Goal: Task Accomplishment & Management: Use online tool/utility

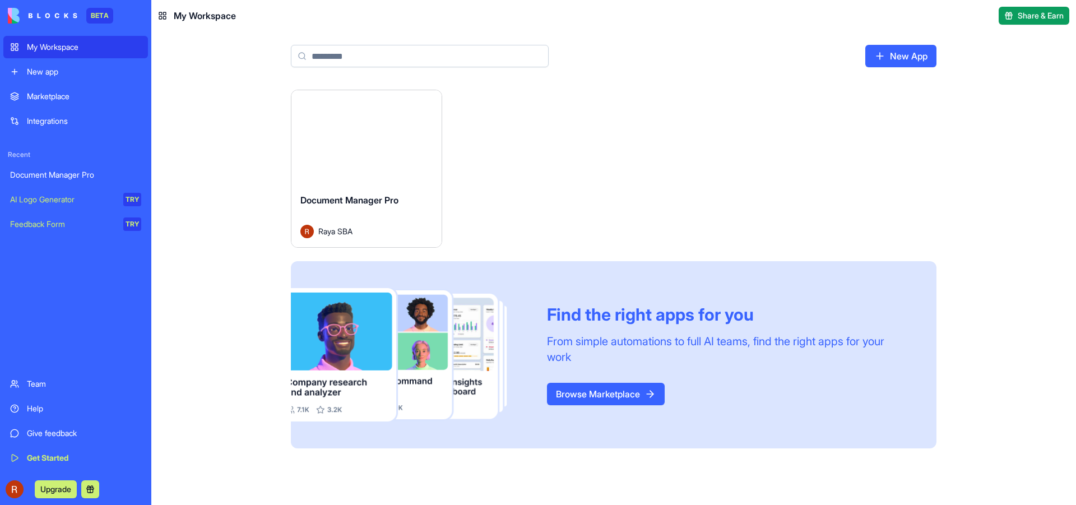
click at [40, 408] on div "Help" at bounding box center [84, 408] width 114 height 11
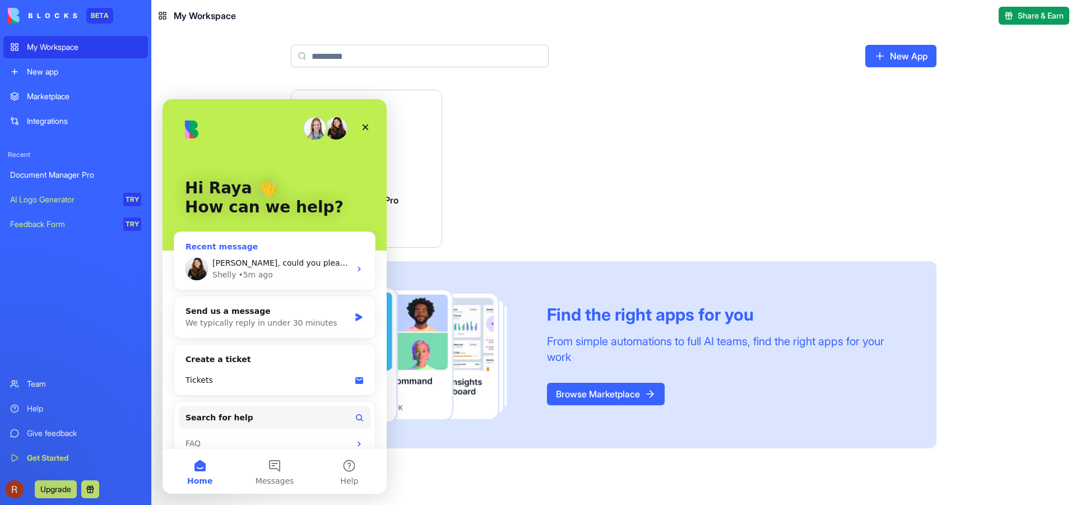
click at [244, 272] on div "• 5m ago" at bounding box center [255, 275] width 34 height 12
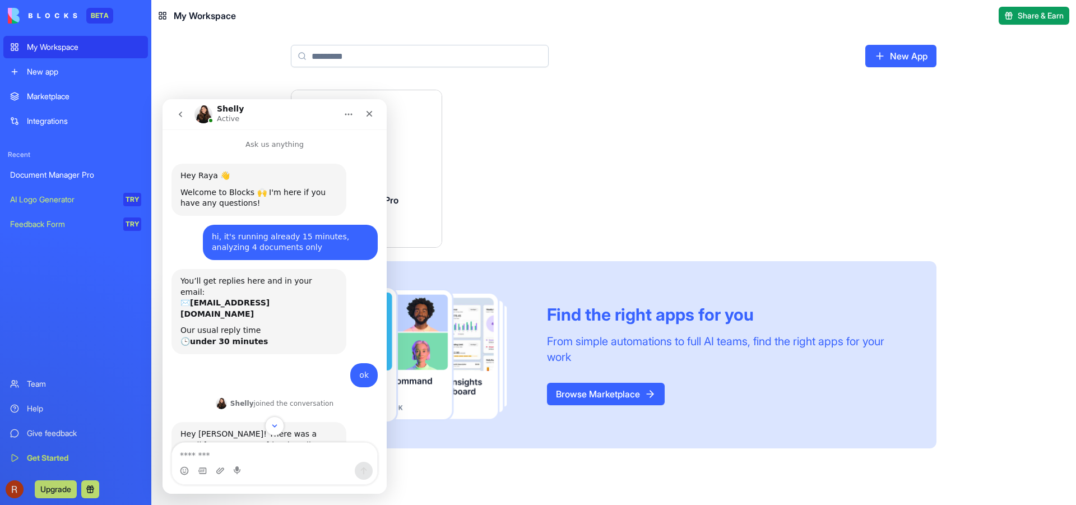
scroll to position [197, 0]
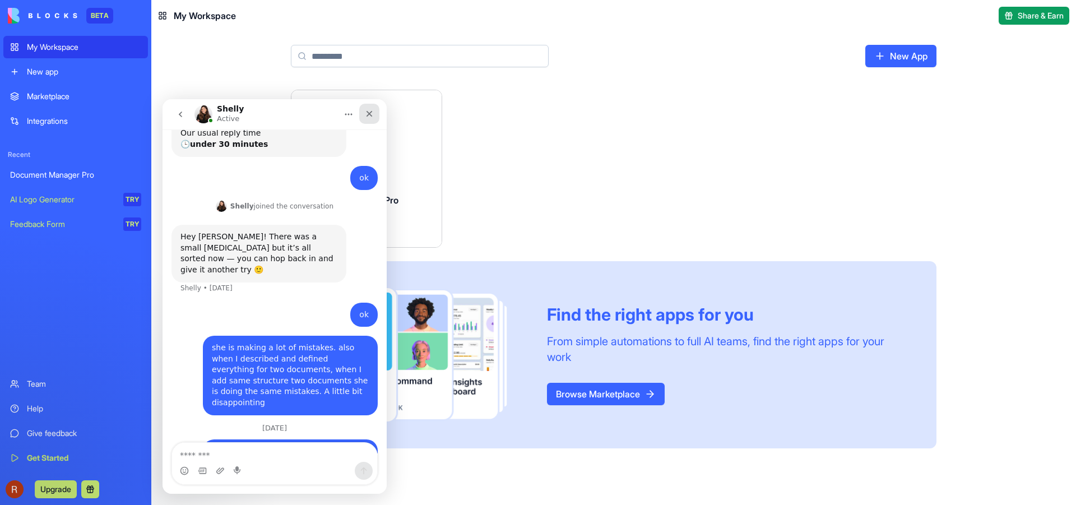
click at [371, 109] on div "Close" at bounding box center [369, 114] width 20 height 20
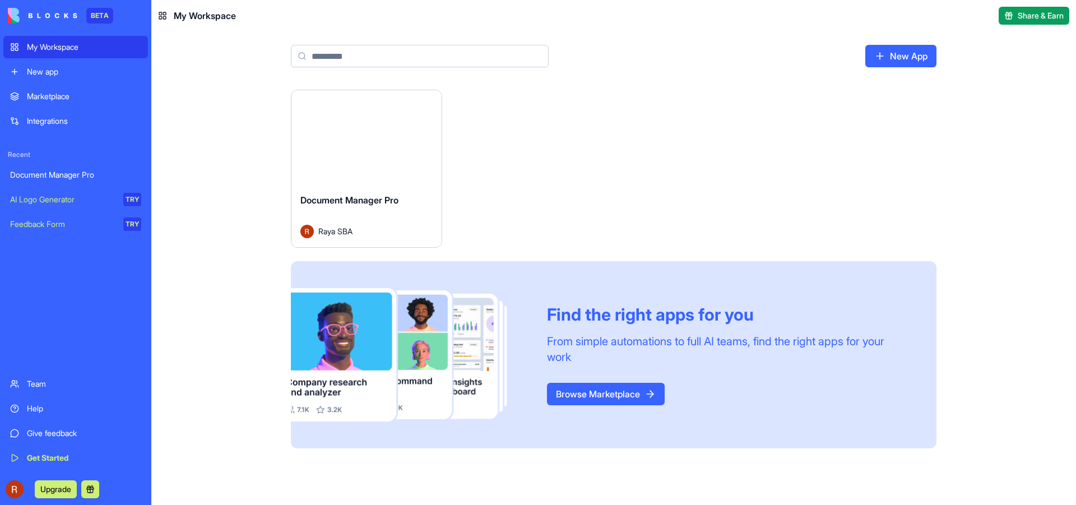
click at [382, 134] on button "Launch" at bounding box center [367, 137] width 84 height 22
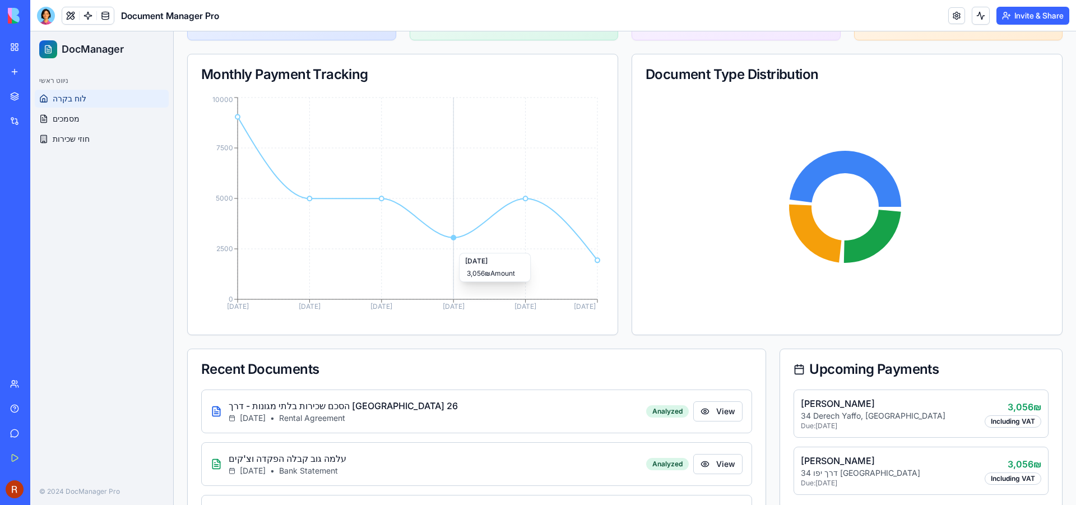
scroll to position [280, 0]
